Goal: Information Seeking & Learning: Compare options

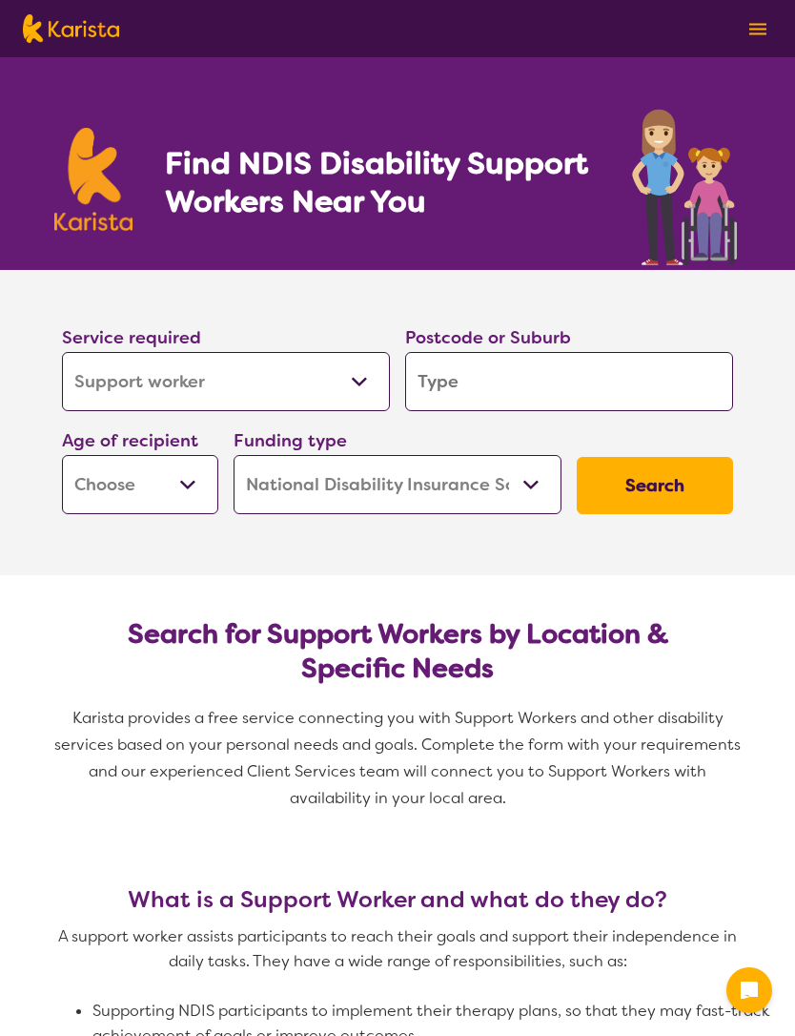
select select "Support worker"
select select "NDIS"
select select "Support worker"
select select "NDIS"
click at [364, 384] on select "Allied Health Assistant Assessment ([MEDICAL_DATA] or [MEDICAL_DATA]) Behaviour…" at bounding box center [226, 381] width 328 height 59
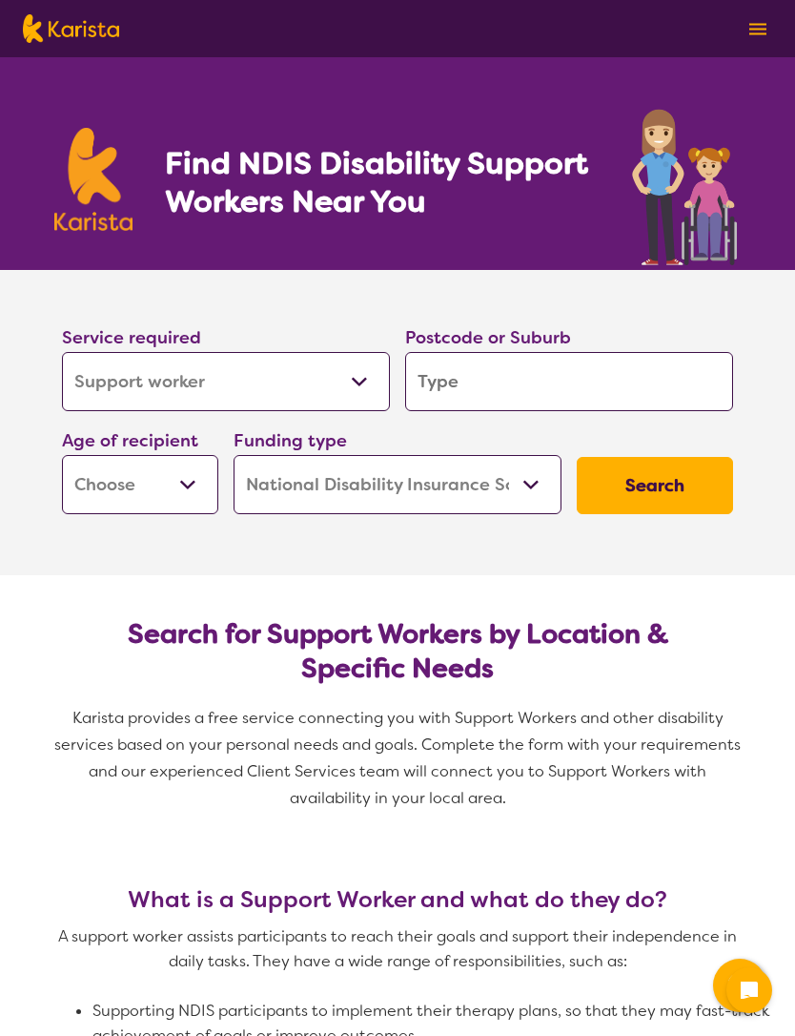
select select "NDIS Plan management"
click at [655, 394] on input "search" at bounding box center [569, 381] width 328 height 59
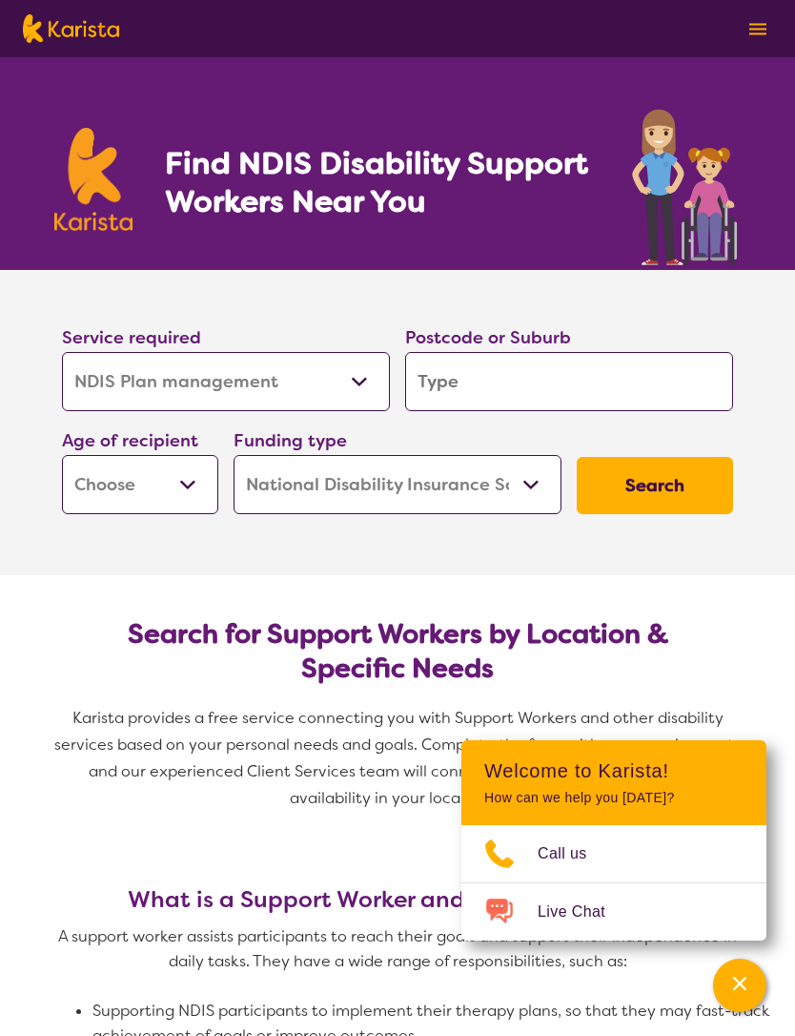
type input "3"
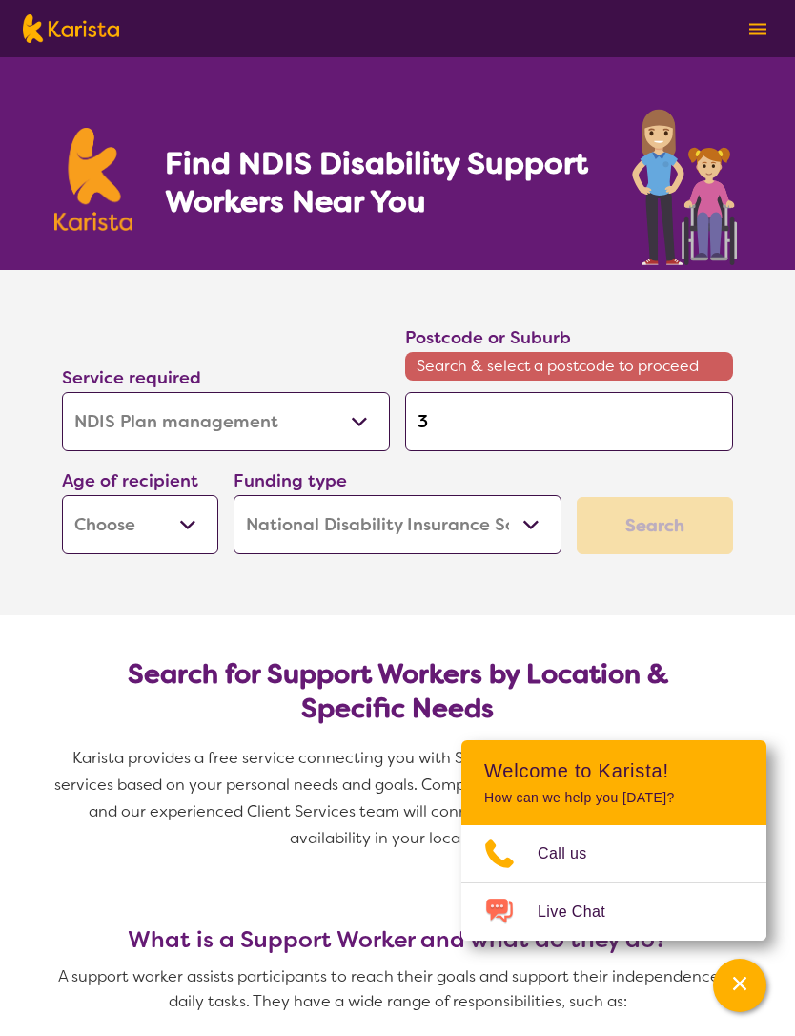
click at [571, 417] on input "3" at bounding box center [569, 421] width 328 height 59
type input "30"
type input "306"
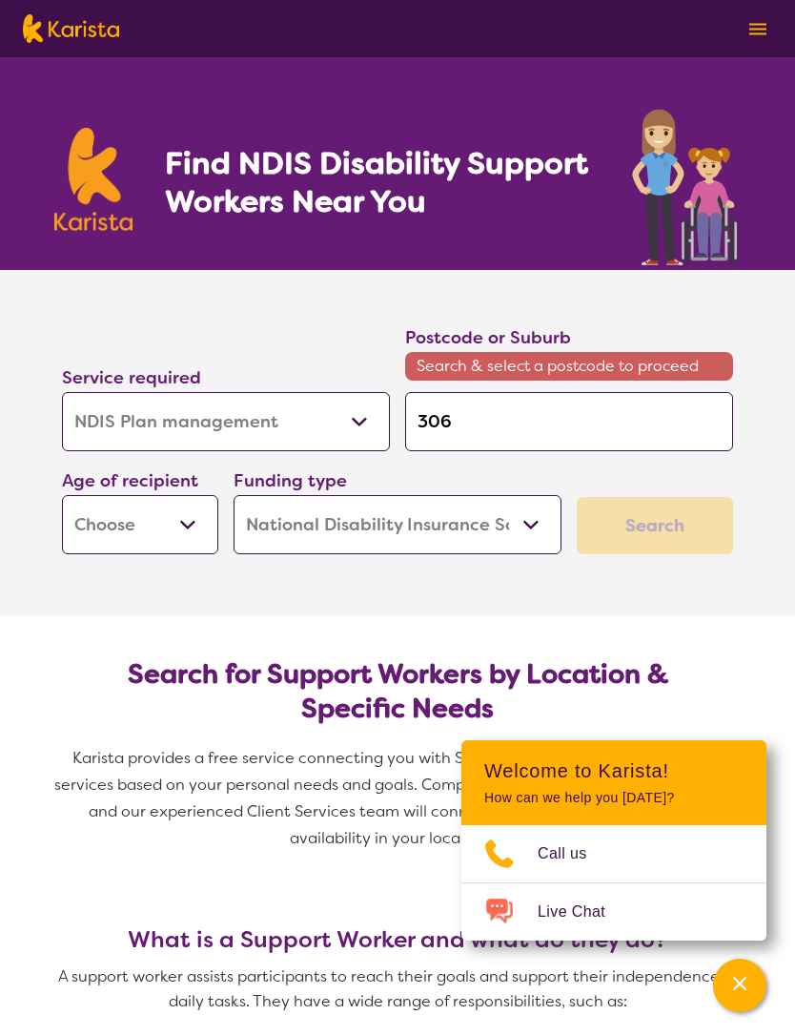
type input "3064"
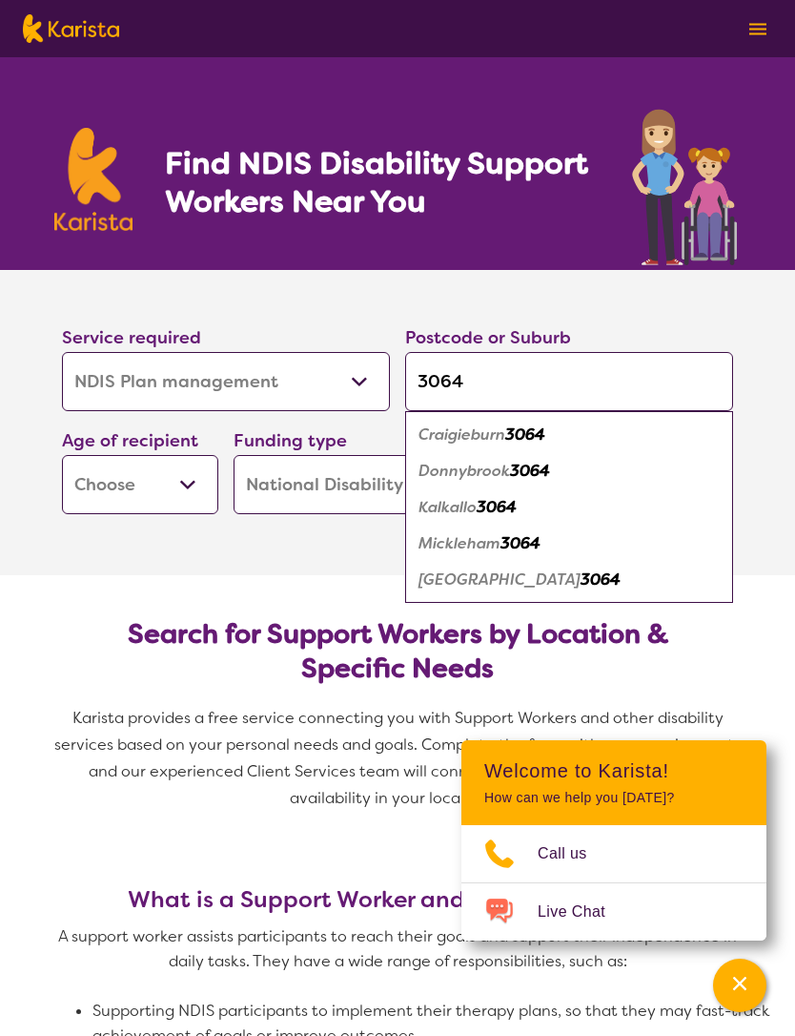
type input "3064"
click at [521, 542] on em "3064" at bounding box center [521, 543] width 40 height 20
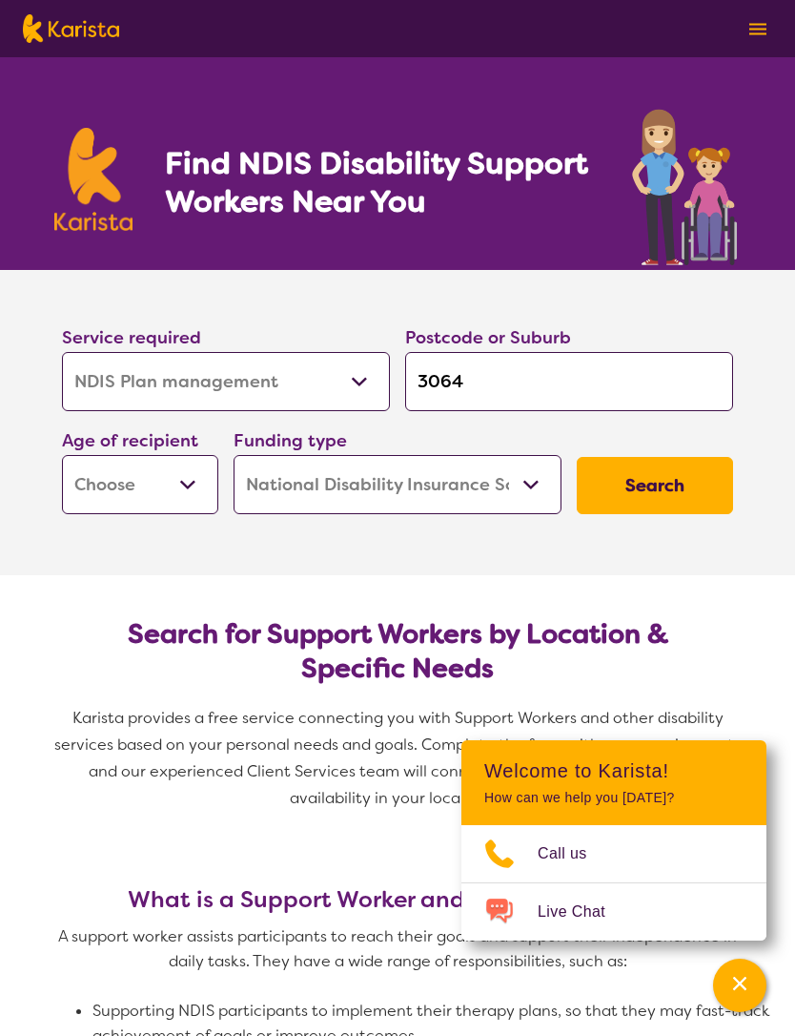
click at [188, 484] on select "Early Childhood - 0 to 9 Child - 10 to 11 Adolescent - 12 to 17 Adult - 18 to 6…" at bounding box center [140, 484] width 156 height 59
select select "EC"
click at [529, 479] on select "Home Care Package (HCP) National Disability Insurance Scheme (NDIS) I don't know" at bounding box center [398, 484] width 328 height 59
click at [686, 483] on button "Search" at bounding box center [655, 485] width 156 height 57
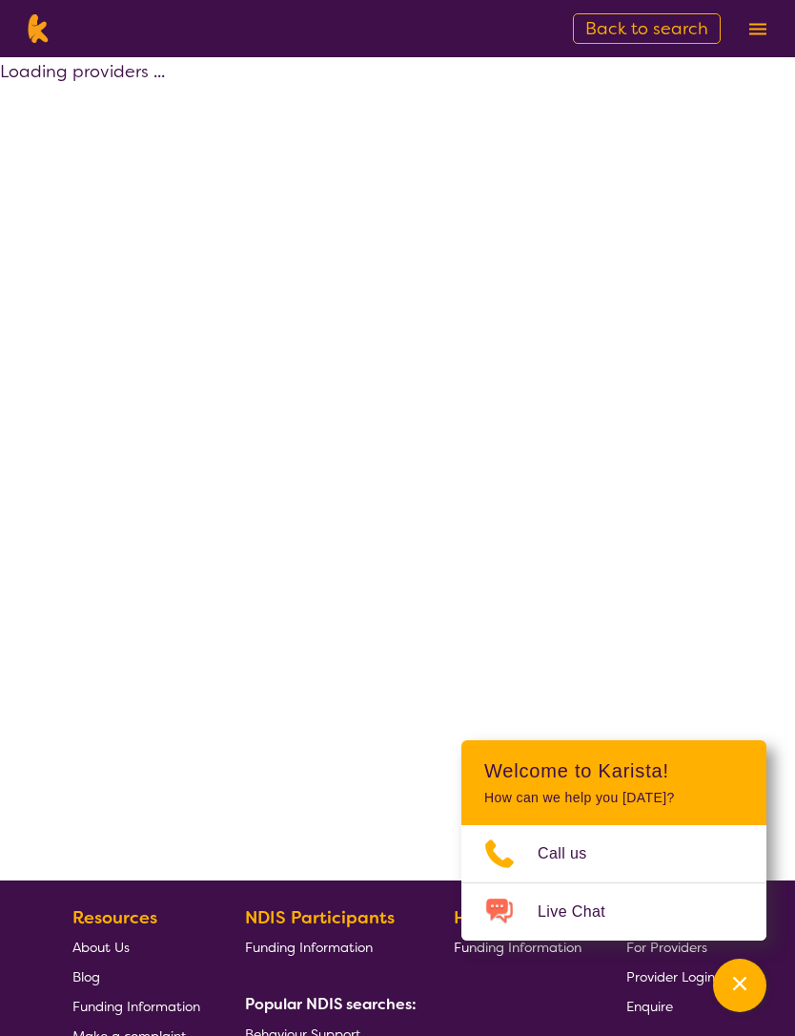
select select "by_score"
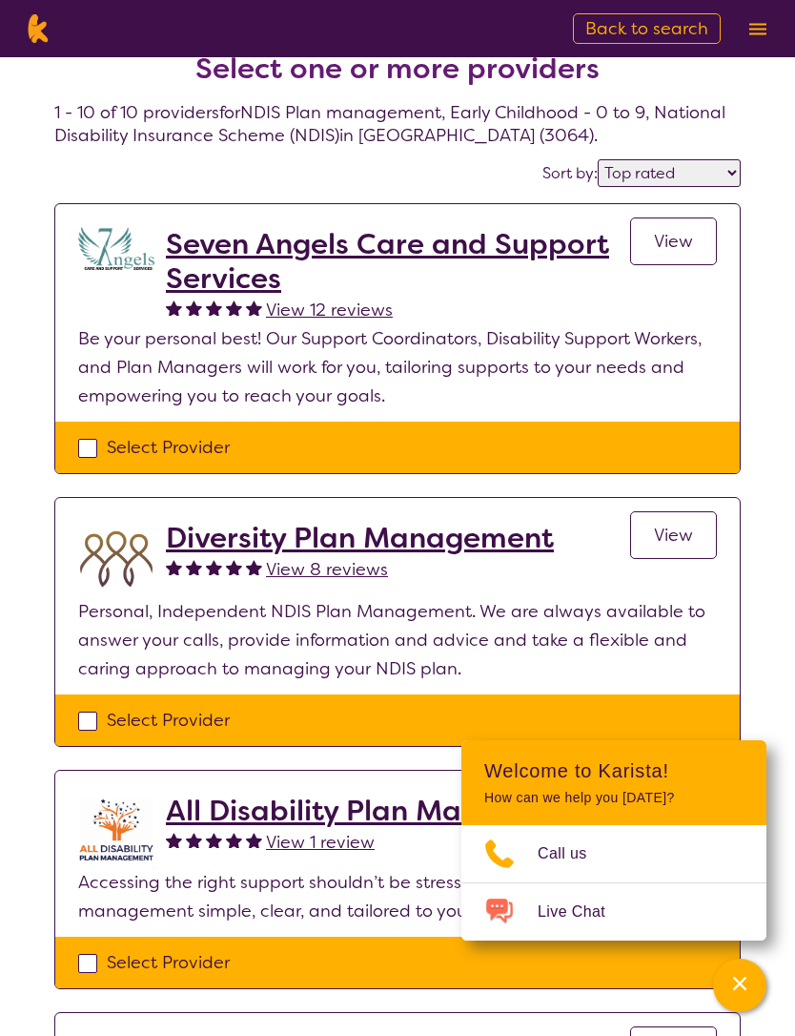
scroll to position [31, 0]
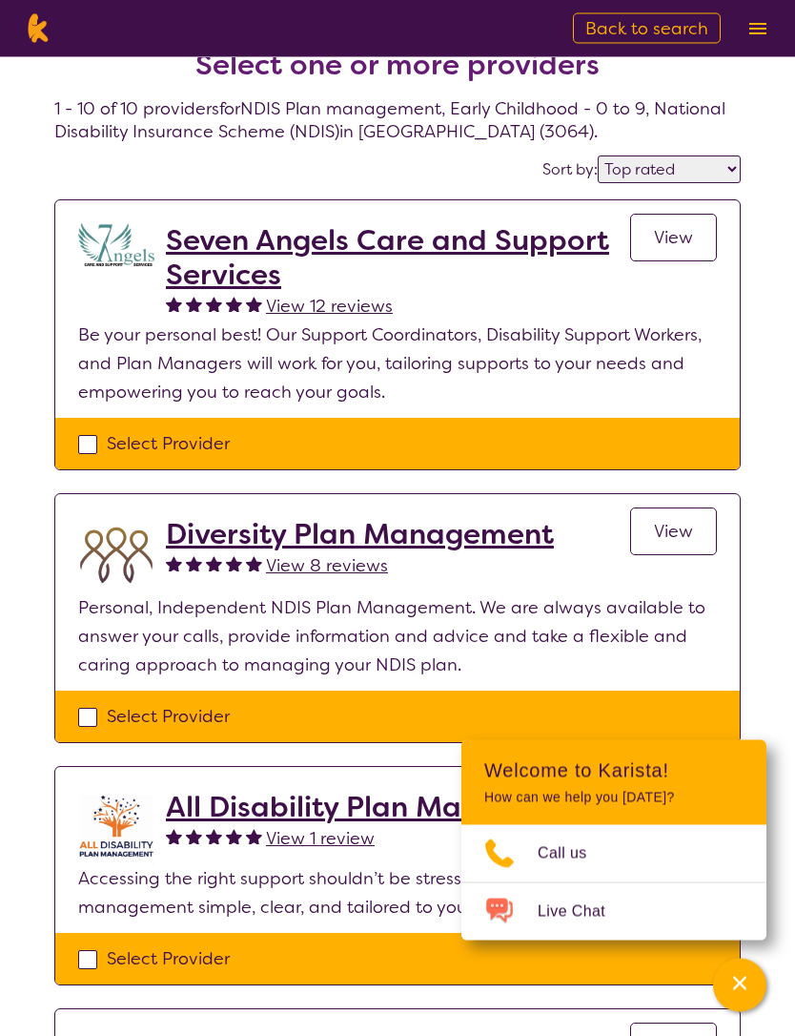
click at [688, 241] on span "View" at bounding box center [673, 238] width 39 height 23
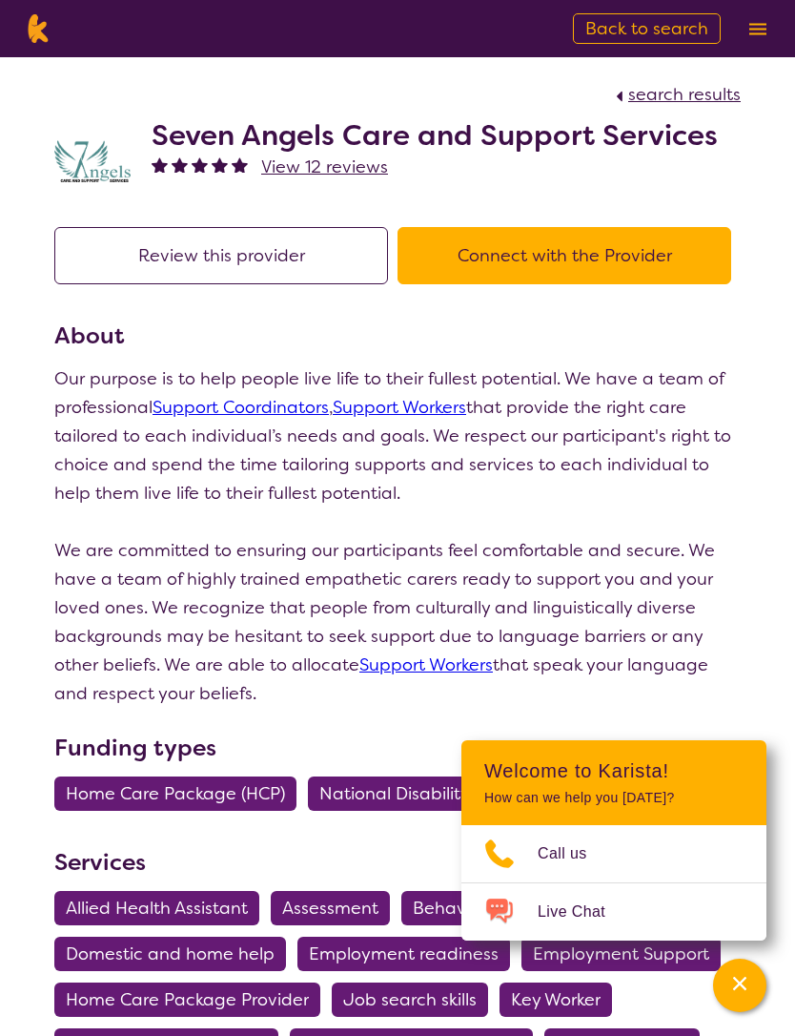
select select "by_score"
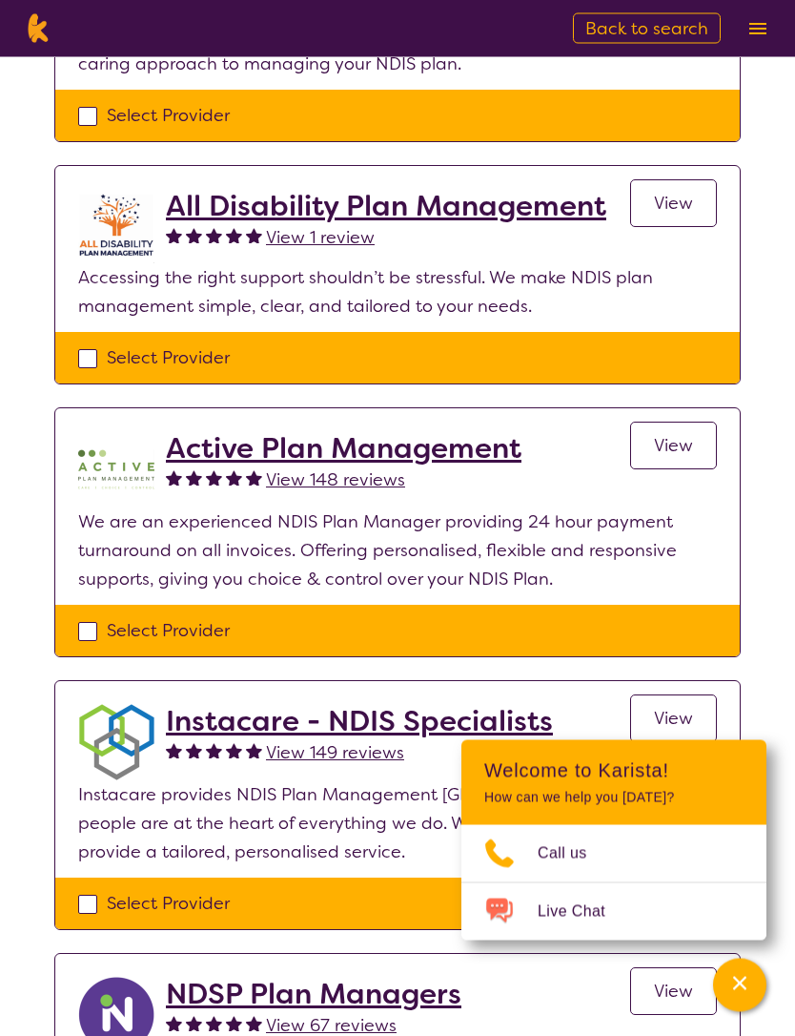
scroll to position [641, 0]
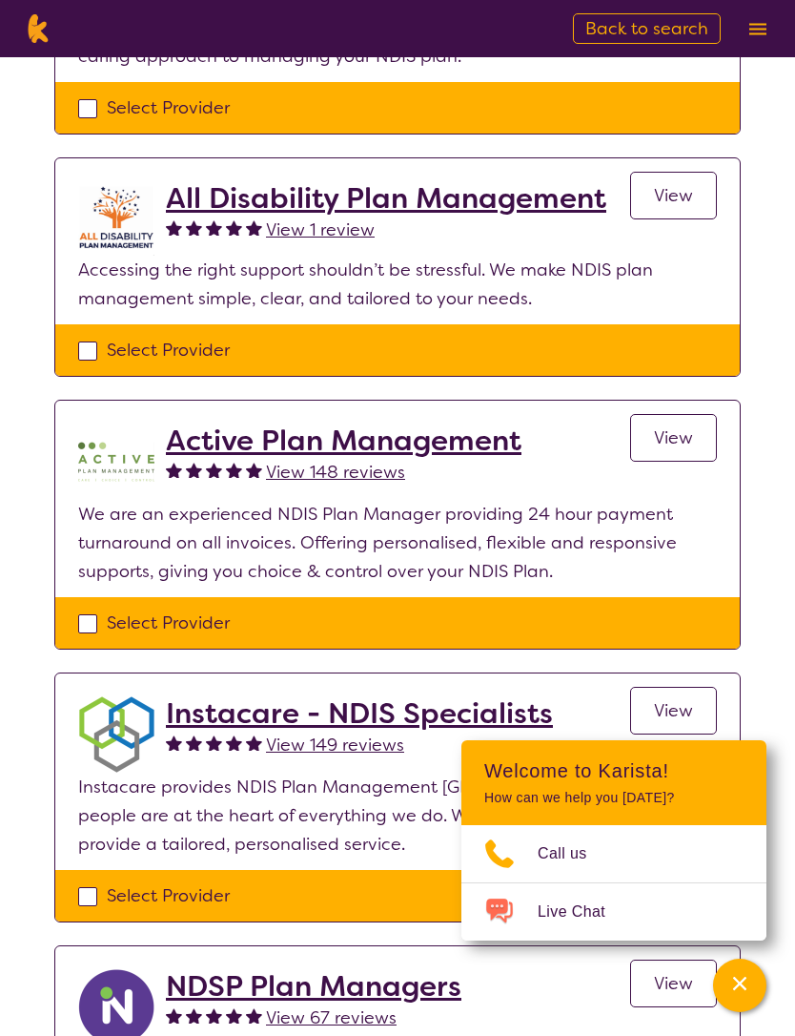
click at [736, 990] on icon "Channel Menu" at bounding box center [739, 983] width 13 height 13
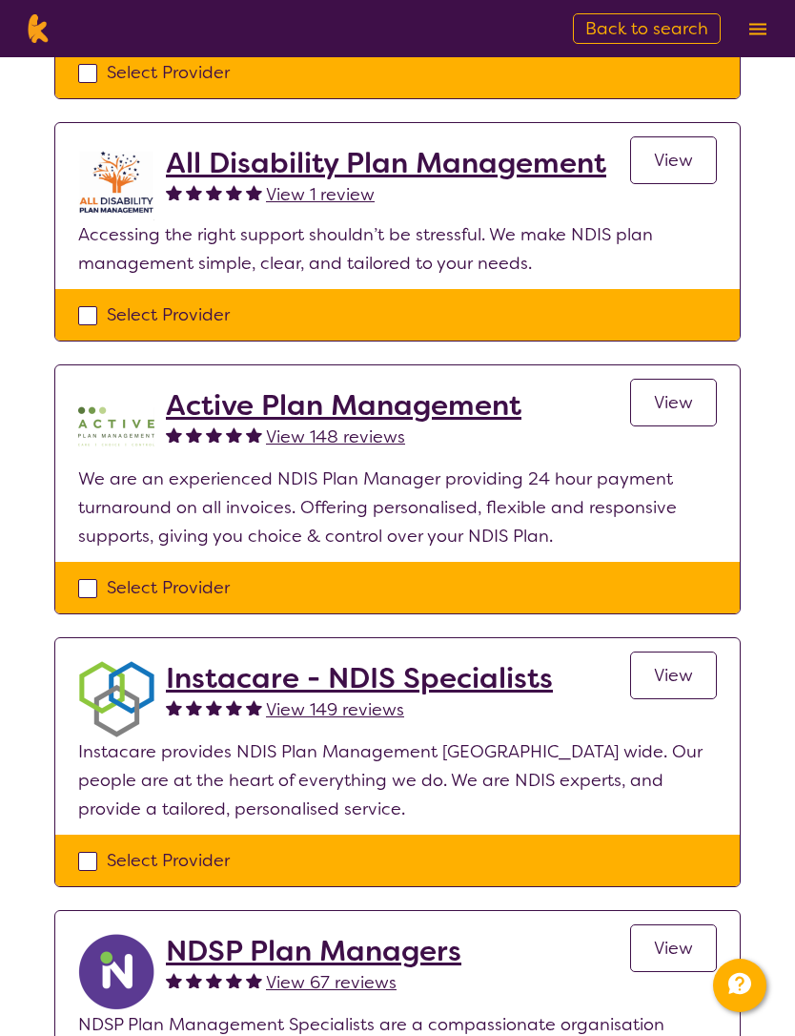
scroll to position [679, 0]
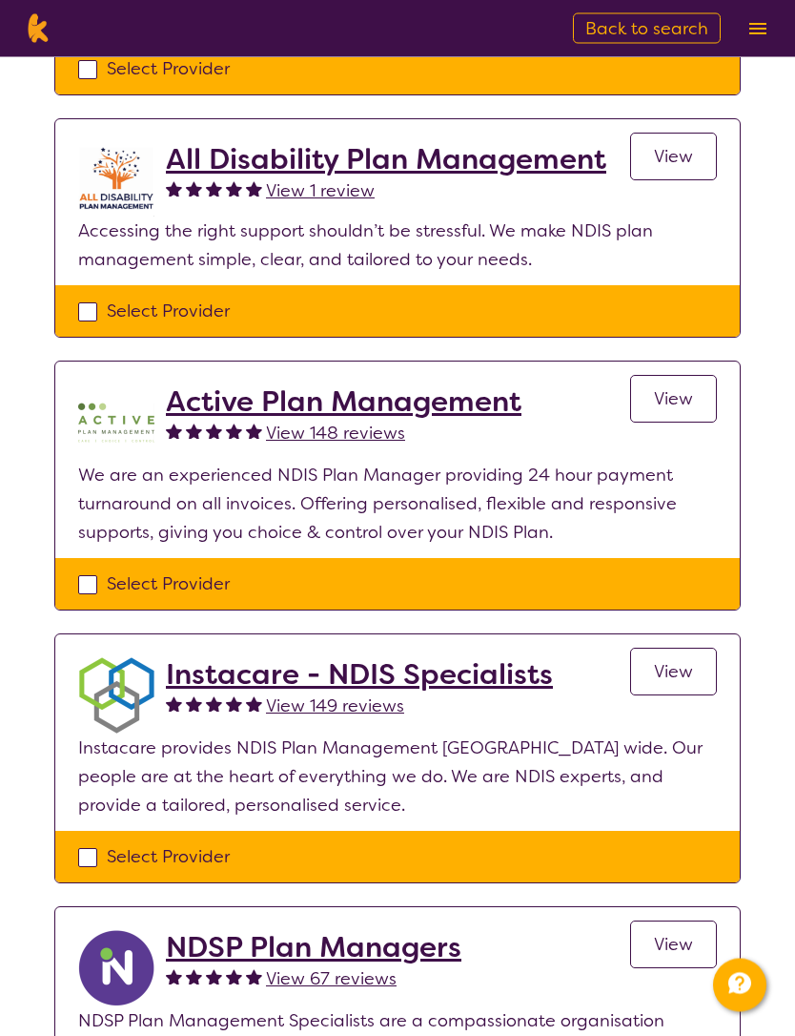
click at [478, 401] on h2 "Active Plan Management" at bounding box center [344, 402] width 356 height 34
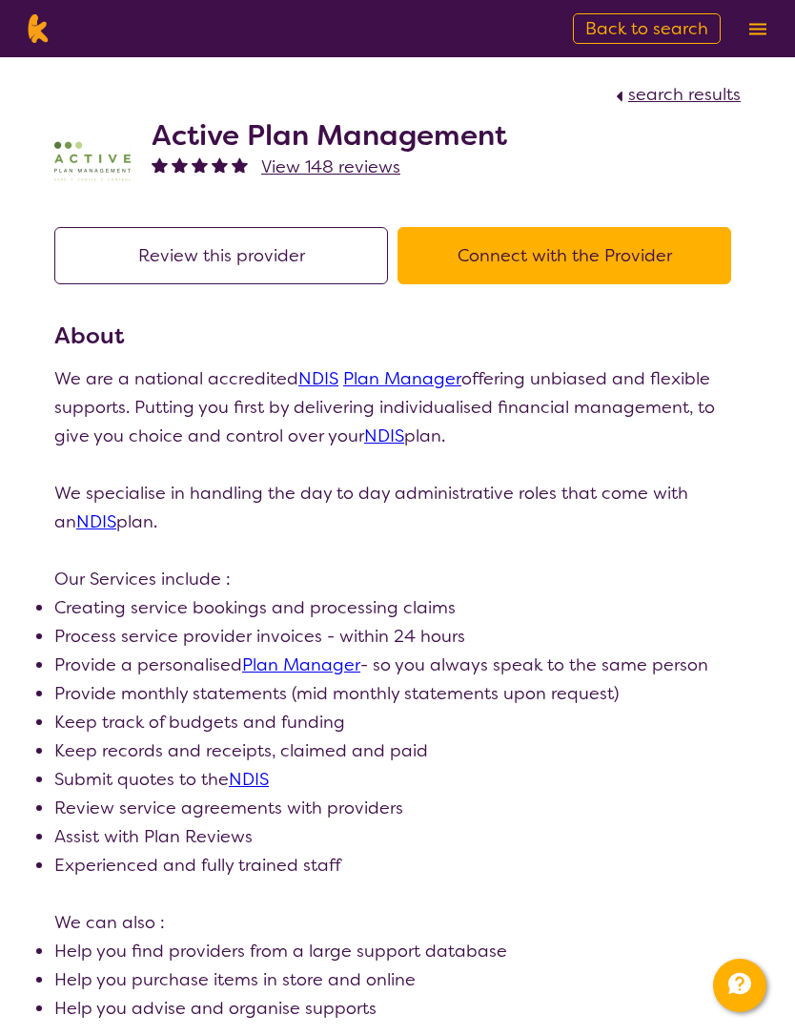
select select "by_score"
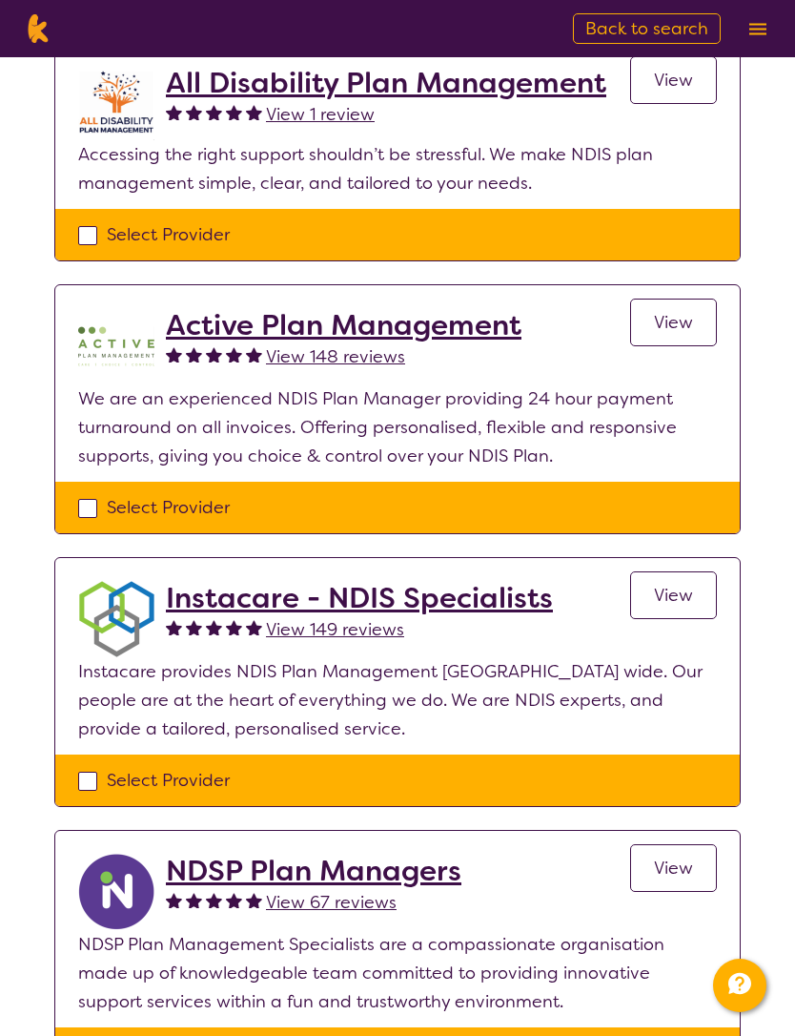
scroll to position [746, 0]
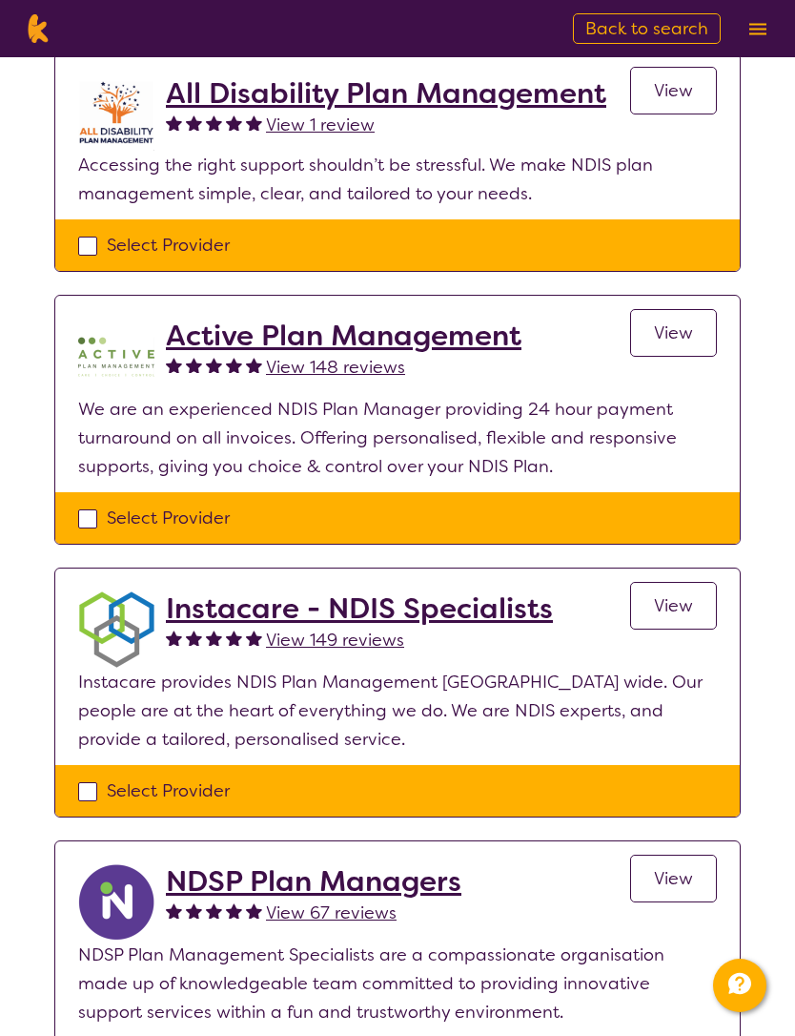
click at [372, 645] on span "View 149 reviews" at bounding box center [335, 639] width 138 height 23
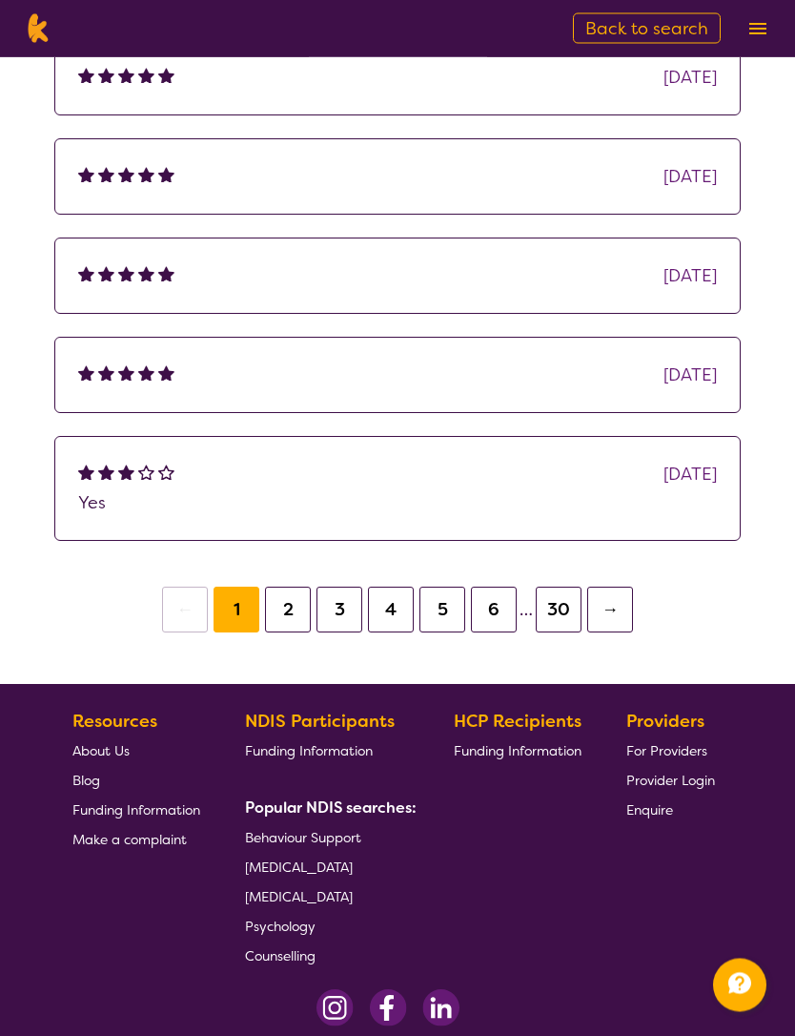
click at [495, 609] on button "6" at bounding box center [494, 610] width 46 height 46
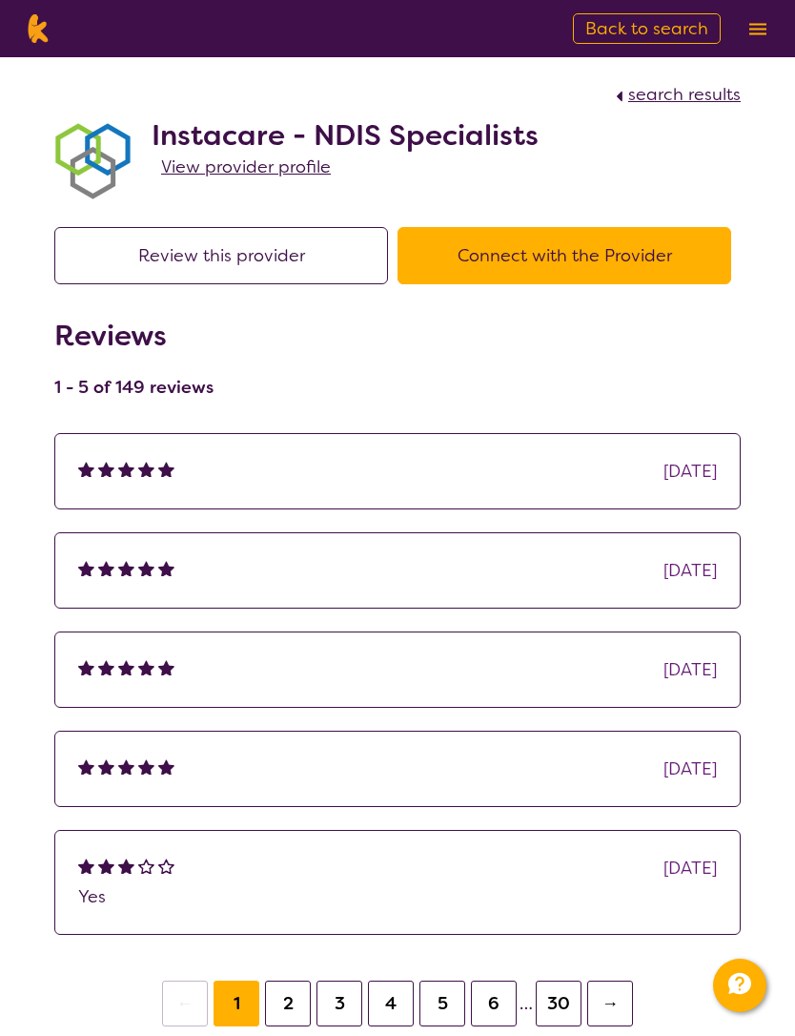
scroll to position [470, 0]
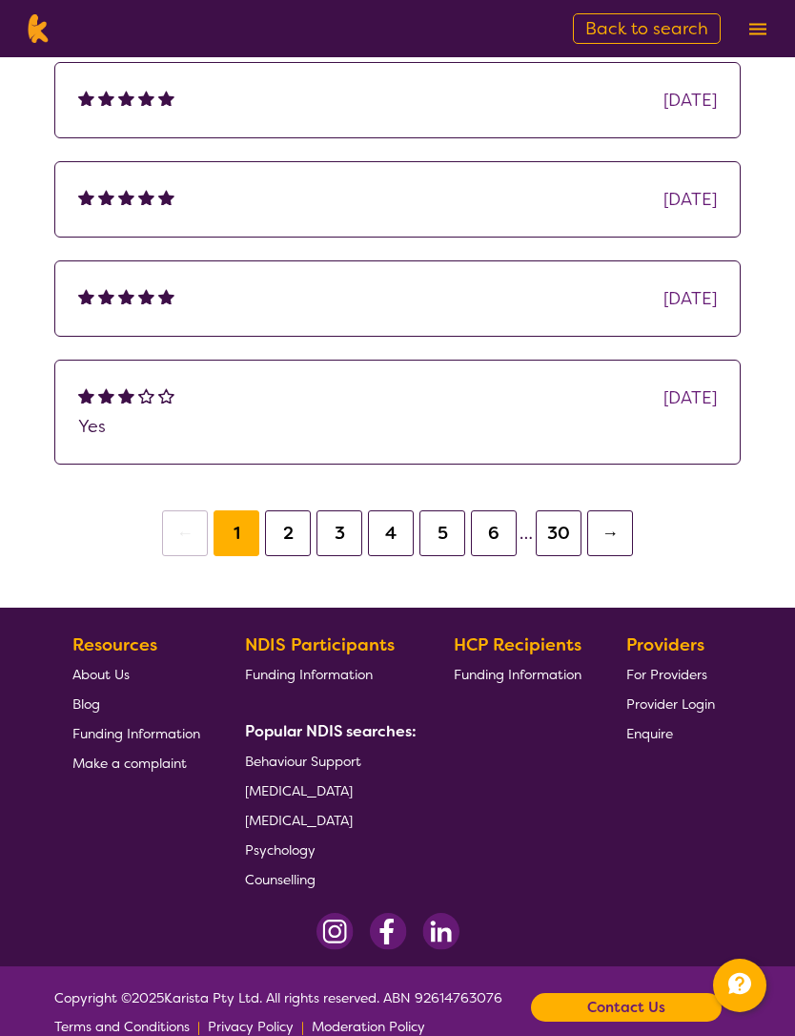
select select "by_score"
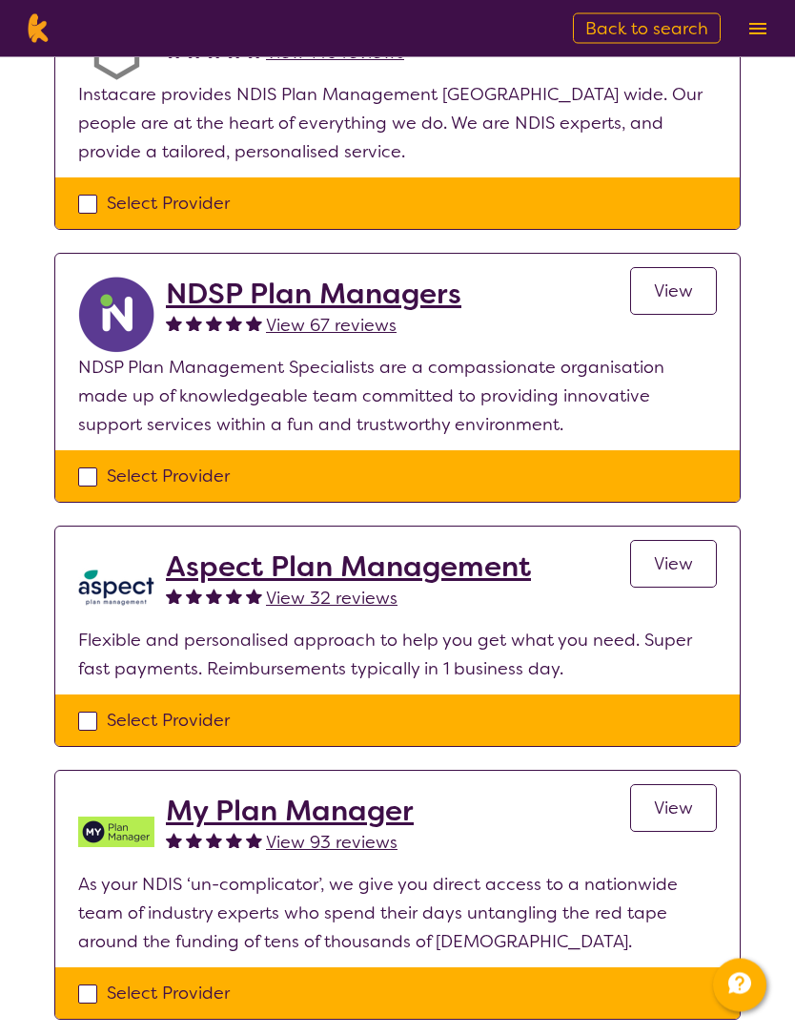
scroll to position [1333, 0]
click at [413, 292] on h2 "NDSP Plan Managers" at bounding box center [314, 294] width 296 height 34
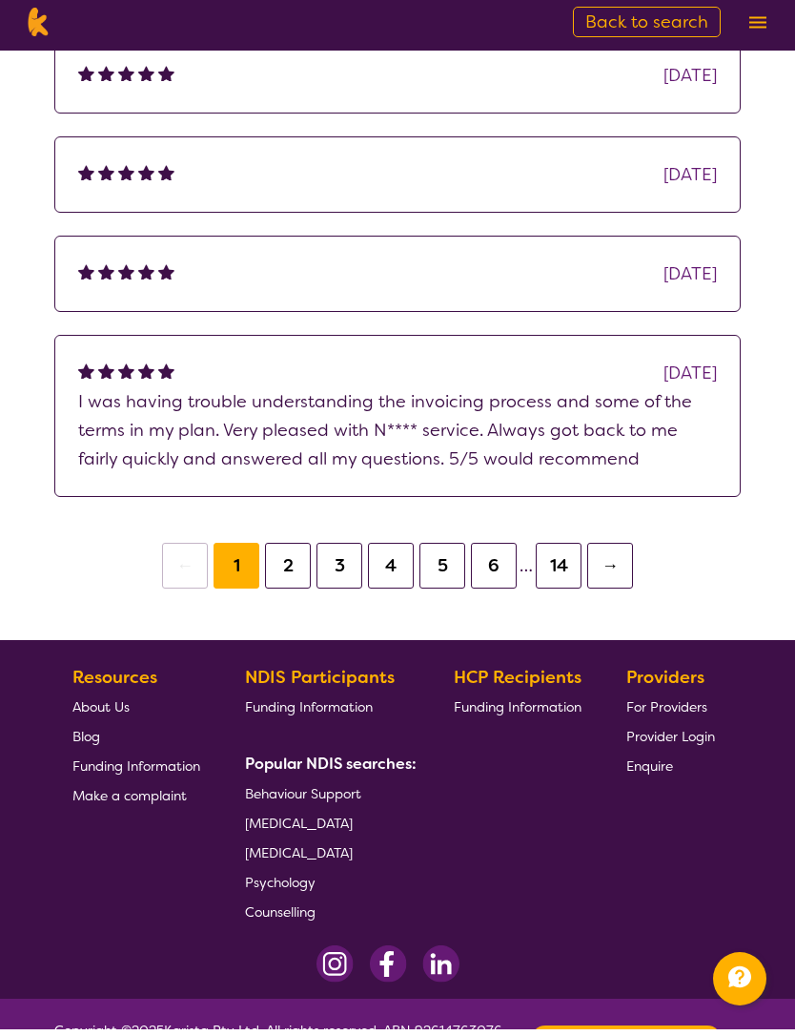
scroll to position [1547, 0]
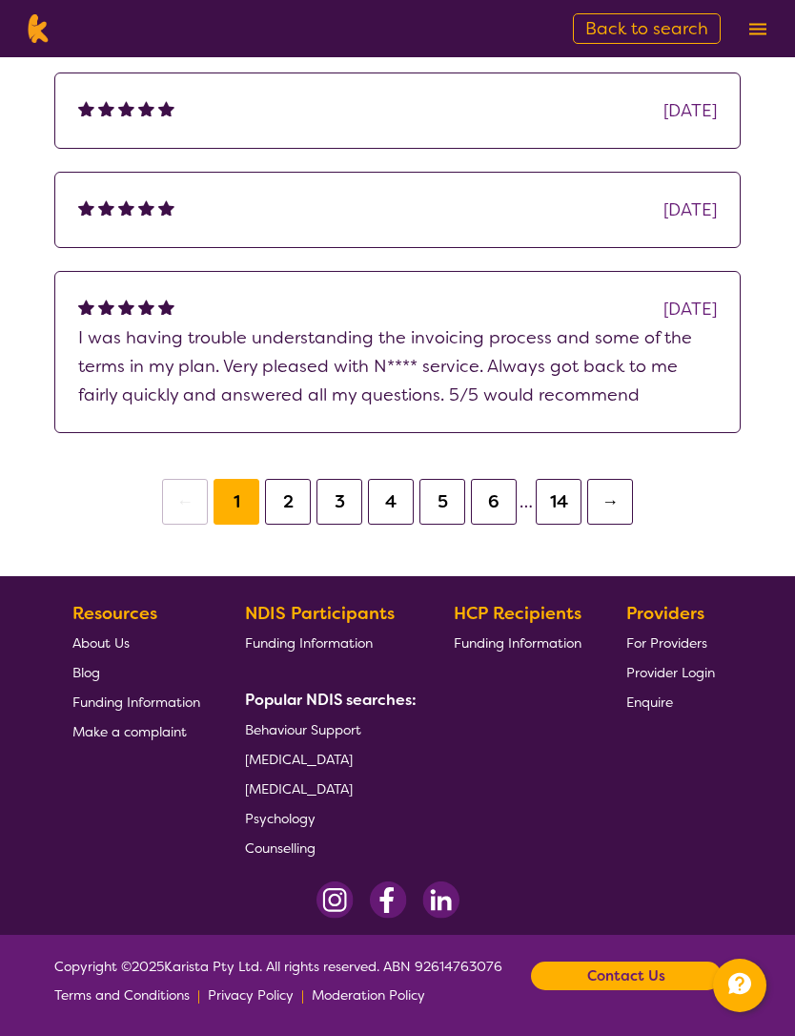
click at [484, 488] on button "6" at bounding box center [494, 502] width 46 height 46
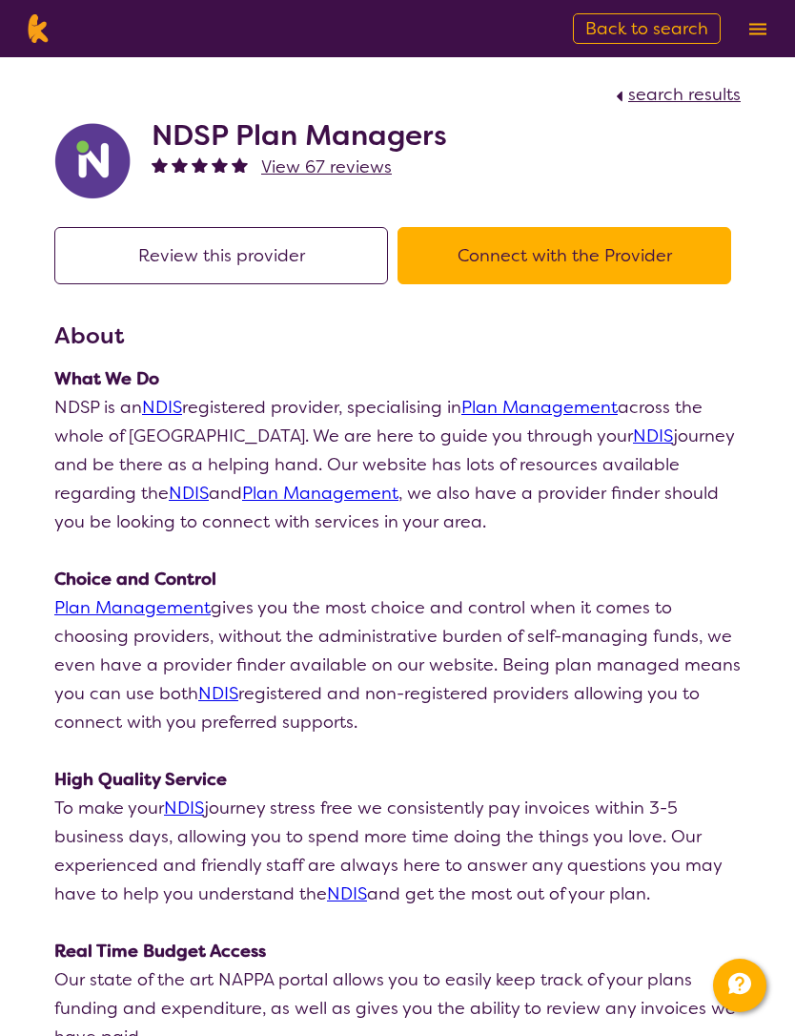
select select "by_score"
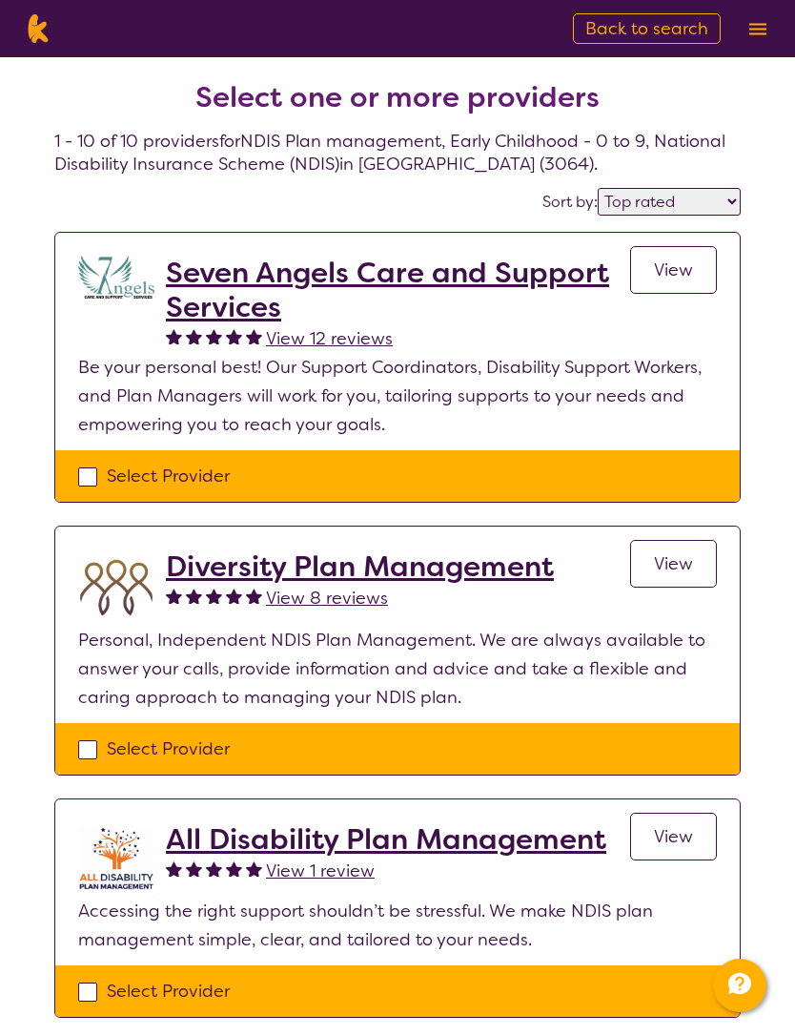
click at [503, 279] on h2 "Seven Angels Care and Support Services" at bounding box center [398, 290] width 464 height 69
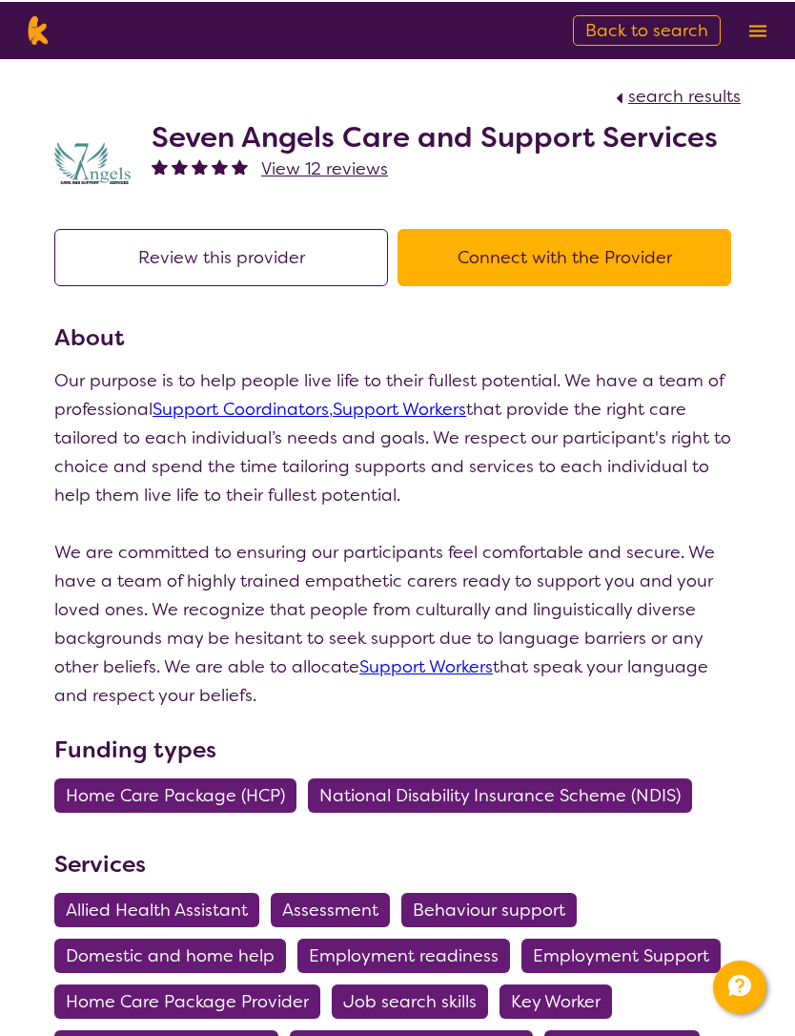
select select "by_score"
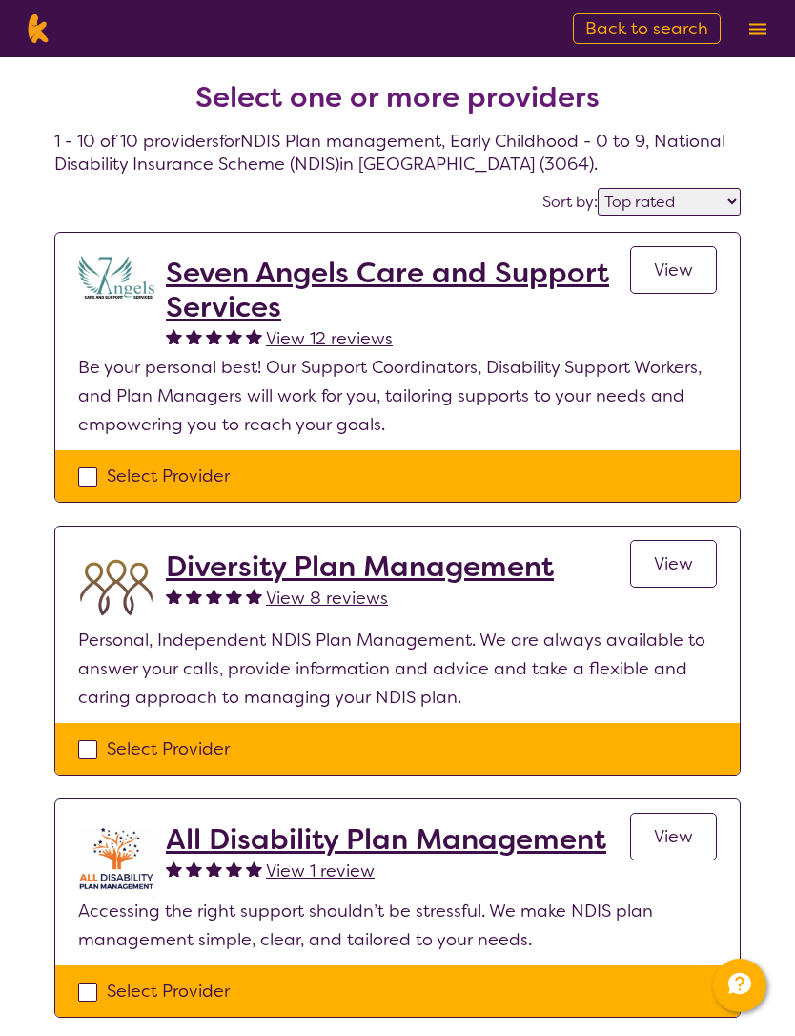
click at [488, 575] on h2 "Diversity Plan Management" at bounding box center [360, 566] width 388 height 34
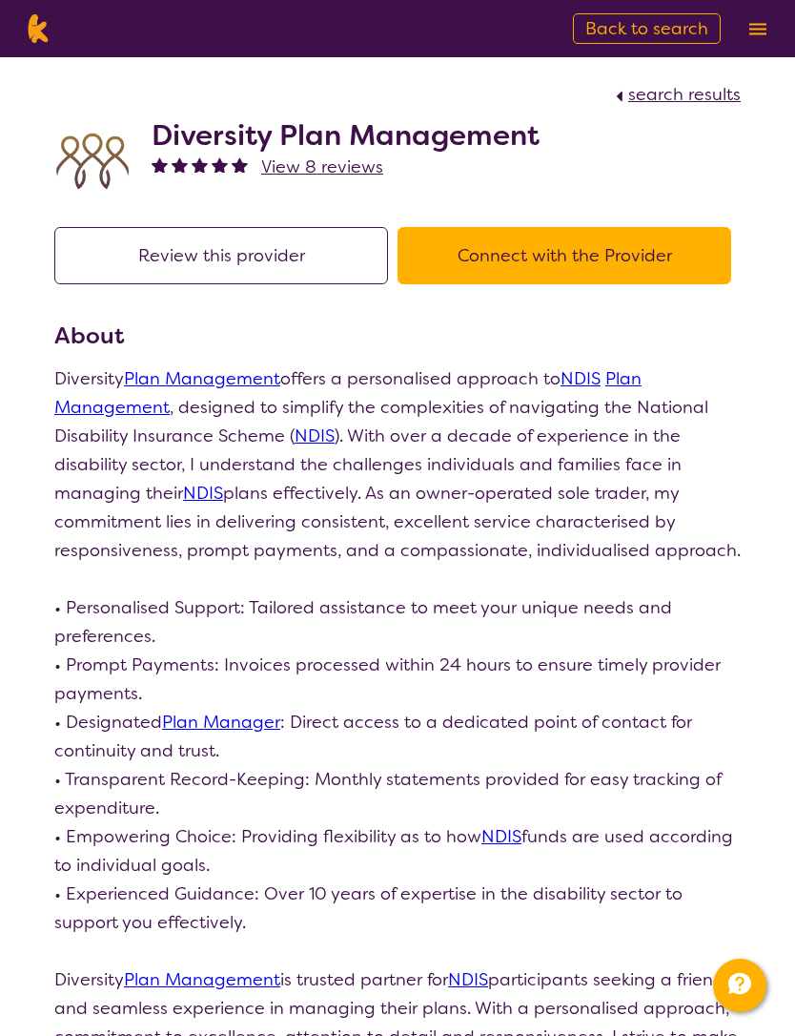
select select "by_score"
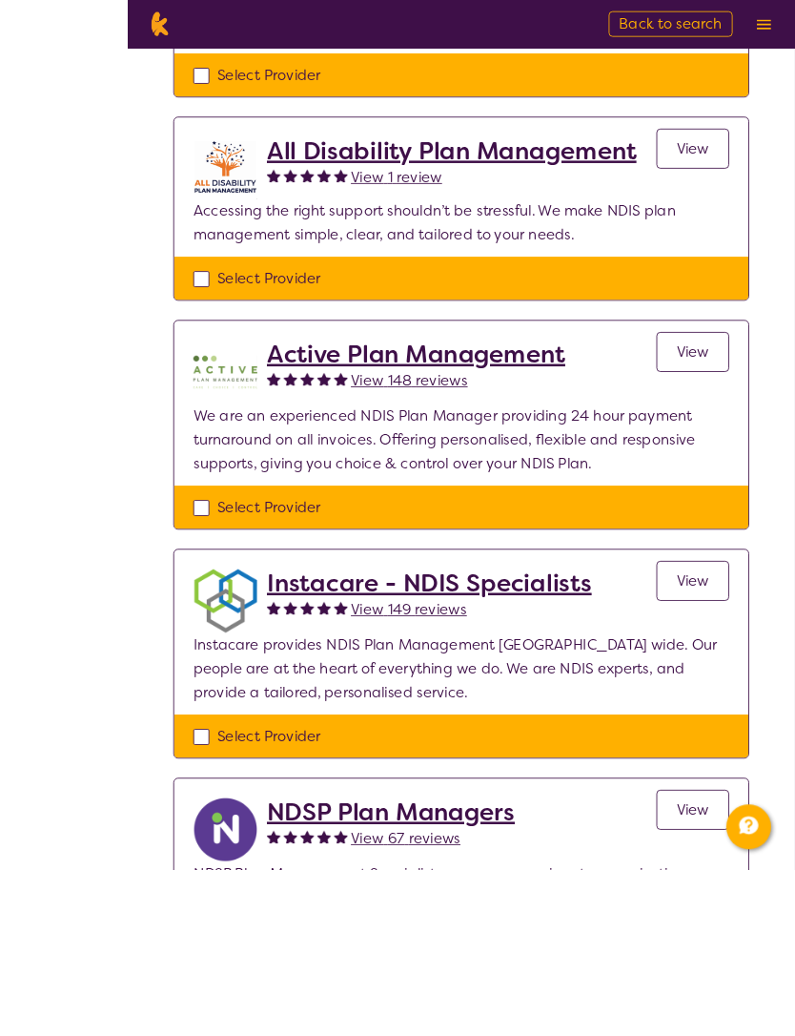
scroll to position [913, 0]
